Goal: Register for event/course

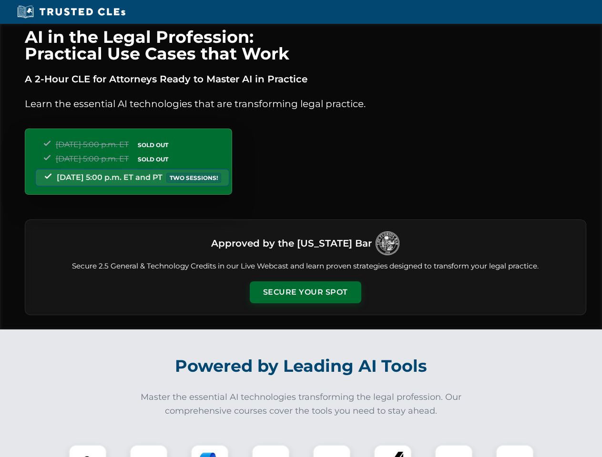
click at [305, 292] on button "Secure Your Spot" at bounding box center [305, 293] width 111 height 22
click at [88, 451] on img at bounding box center [88, 464] width 28 height 28
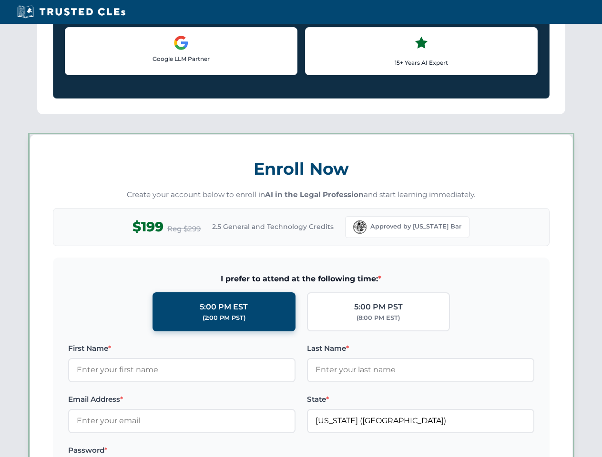
click at [210, 451] on label "Password *" at bounding box center [181, 450] width 227 height 11
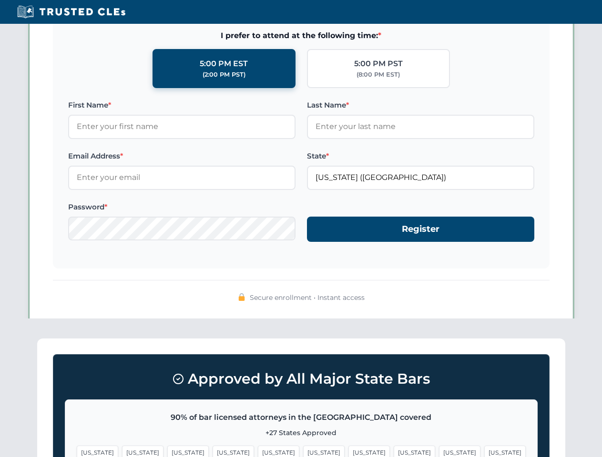
click at [439, 451] on span "[US_STATE]" at bounding box center [459, 453] width 41 height 14
